Goal: Task Accomplishment & Management: Manage account settings

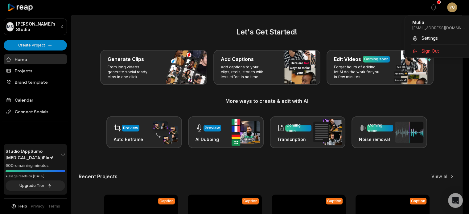
click at [462, 7] on html "[PERSON_NAME] Studio Create Project Home Projects Brand template Calendar Conne…" at bounding box center [234, 107] width 469 height 214
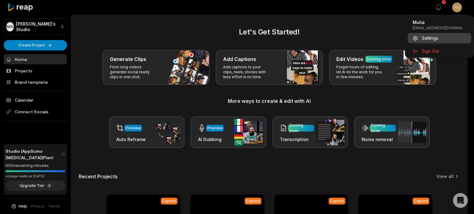
click at [432, 39] on span "Settings" at bounding box center [430, 38] width 16 height 6
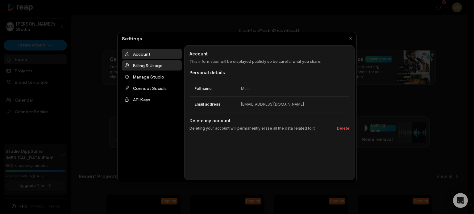
click at [150, 66] on div "Billing & Usage" at bounding box center [152, 65] width 60 height 10
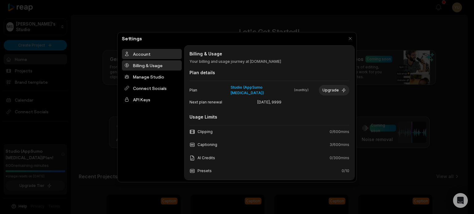
click at [143, 55] on div "Account" at bounding box center [152, 54] width 60 height 10
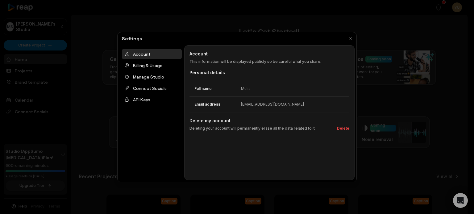
click at [260, 104] on div "[EMAIL_ADDRESS][DOMAIN_NAME]" at bounding box center [272, 105] width 63 height 6
click at [285, 108] on div "Email address [EMAIL_ADDRESS][DOMAIN_NAME]" at bounding box center [269, 105] width 160 height 16
click at [289, 104] on dd "[EMAIL_ADDRESS][DOMAIN_NAME]" at bounding box center [295, 105] width 108 height 6
drag, startPoint x: 289, startPoint y: 104, endPoint x: 228, endPoint y: 108, distance: 60.6
click at [229, 108] on div "Email address [EMAIL_ADDRESS][DOMAIN_NAME]" at bounding box center [269, 105] width 160 height 16
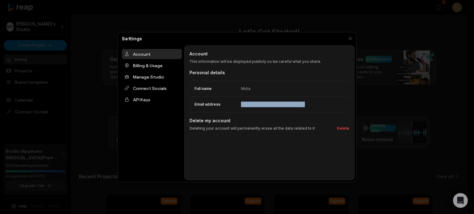
click at [254, 103] on div "[EMAIL_ADDRESS][DOMAIN_NAME]" at bounding box center [272, 105] width 63 height 6
click at [255, 89] on dd "Mulia" at bounding box center [295, 89] width 108 height 6
click at [254, 88] on dd "Mulia" at bounding box center [295, 89] width 108 height 6
click at [242, 86] on div "Mulia" at bounding box center [246, 89] width 10 height 6
drag, startPoint x: 244, startPoint y: 89, endPoint x: 247, endPoint y: 91, distance: 3.8
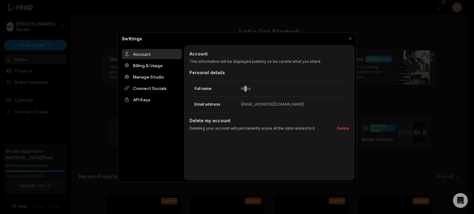
click at [247, 91] on div "Mulia" at bounding box center [246, 89] width 10 height 6
click at [254, 87] on dd "Mulia" at bounding box center [295, 89] width 108 height 6
click at [243, 91] on div "Full name Mulia" at bounding box center [269, 88] width 160 height 15
click at [244, 89] on div "Mulia" at bounding box center [246, 89] width 10 height 6
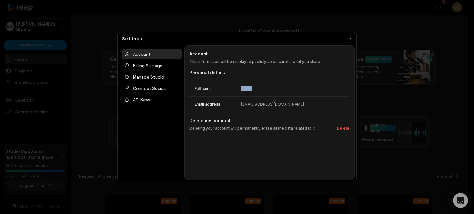
click at [244, 89] on div "Mulia" at bounding box center [246, 89] width 10 height 6
click at [157, 78] on div "Manage Studio" at bounding box center [152, 77] width 60 height 10
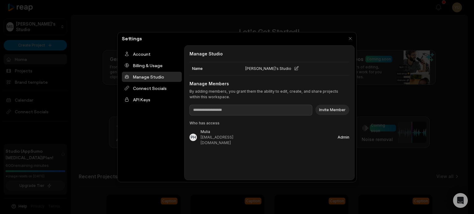
click at [294, 70] on icon at bounding box center [296, 68] width 5 height 5
click at [341, 64] on div "Save Cancel" at bounding box center [328, 68] width 44 height 13
click at [339, 68] on button "Cancel" at bounding box center [338, 69] width 13 height 6
click at [145, 57] on div "Account" at bounding box center [152, 54] width 60 height 10
